Goal: Transaction & Acquisition: Book appointment/travel/reservation

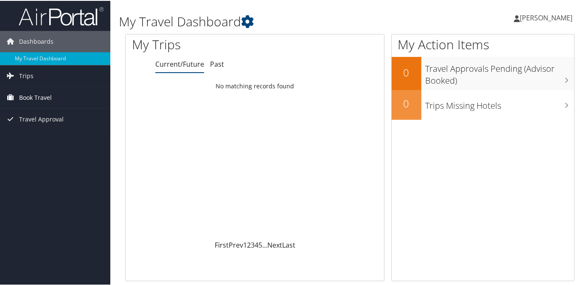
click at [35, 99] on span "Book Travel" at bounding box center [35, 96] width 33 height 21
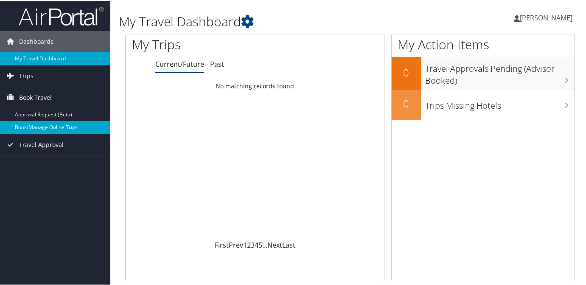
click at [39, 128] on link "Book/Manage Online Trips" at bounding box center [55, 126] width 110 height 13
